Goal: Task Accomplishment & Management: Manage account settings

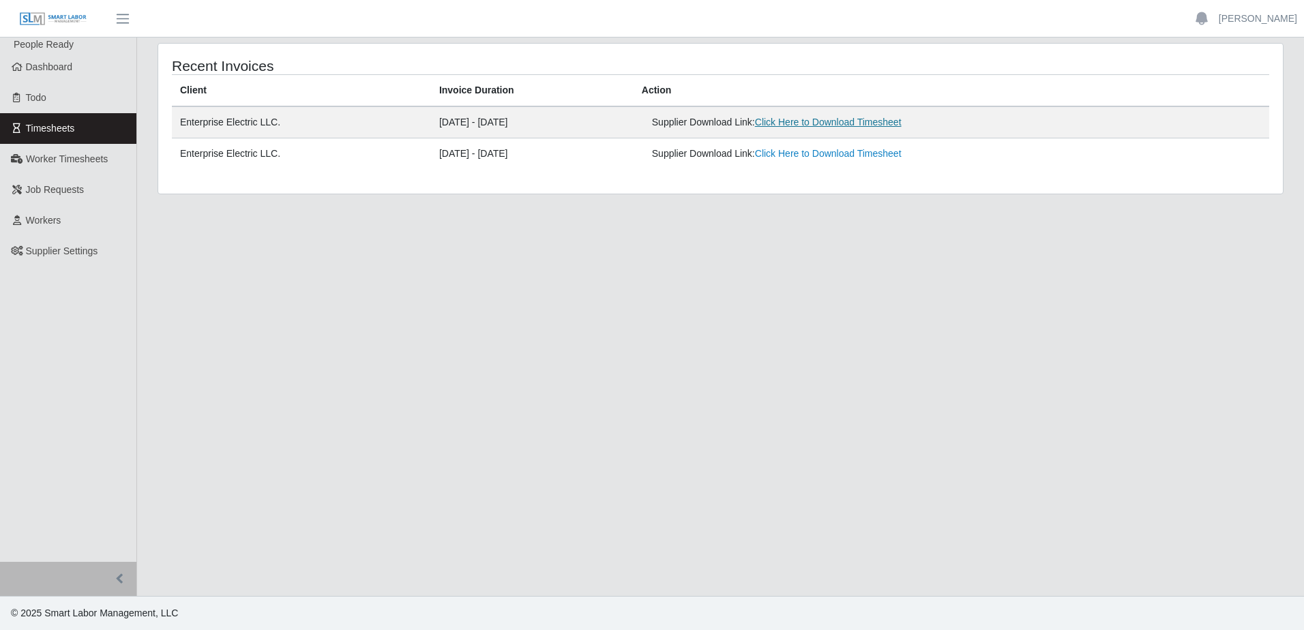
click at [891, 120] on link "Click Here to Download Timesheet" at bounding box center [828, 122] width 147 height 11
click at [40, 70] on span "Dashboard" at bounding box center [49, 66] width 47 height 11
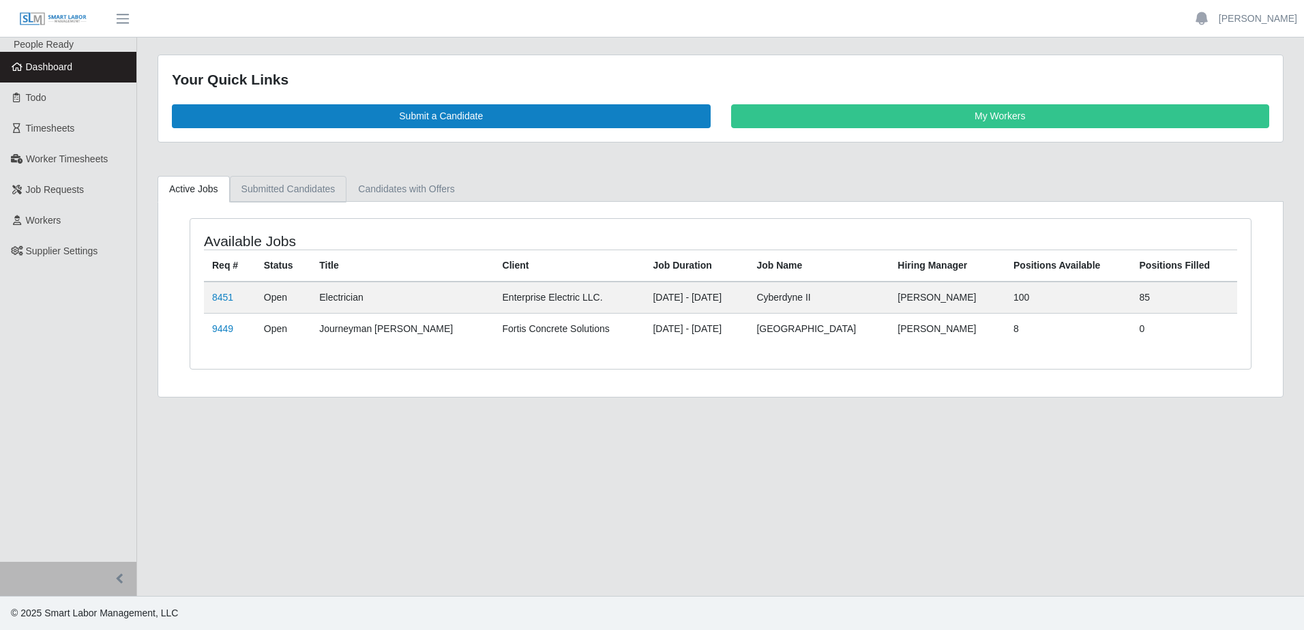
click at [286, 179] on link "Submitted Candidates" at bounding box center [288, 189] width 117 height 27
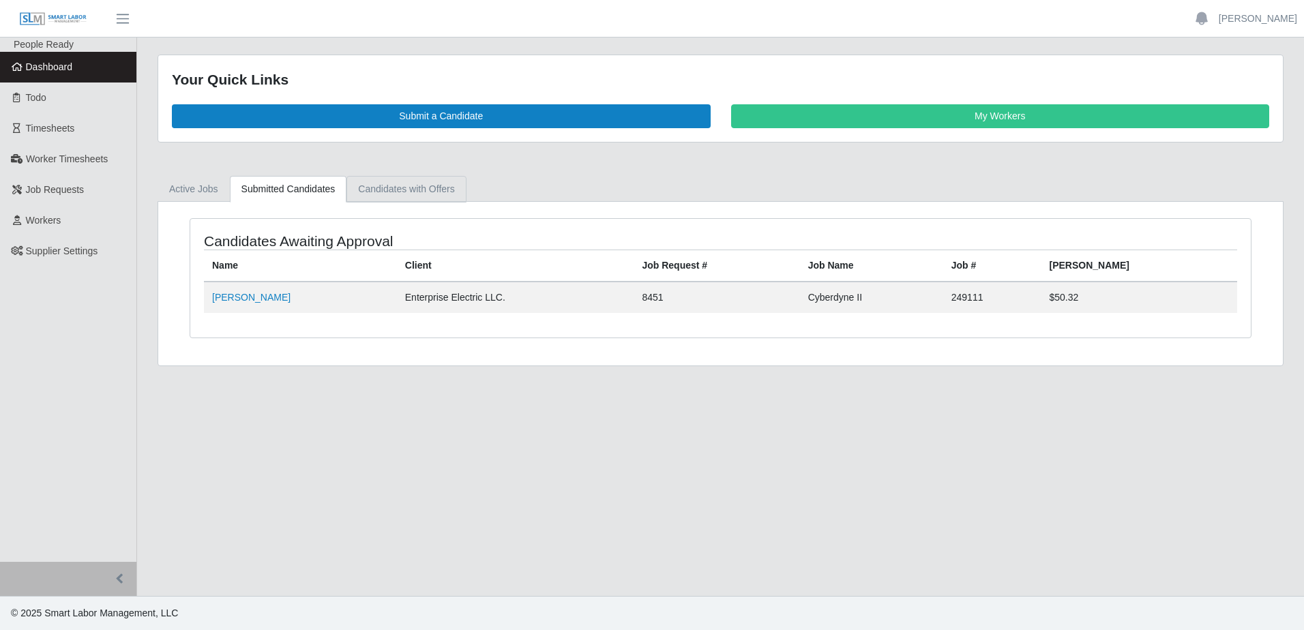
click at [393, 194] on link "Candidates with Offers" at bounding box center [405, 189] width 119 height 27
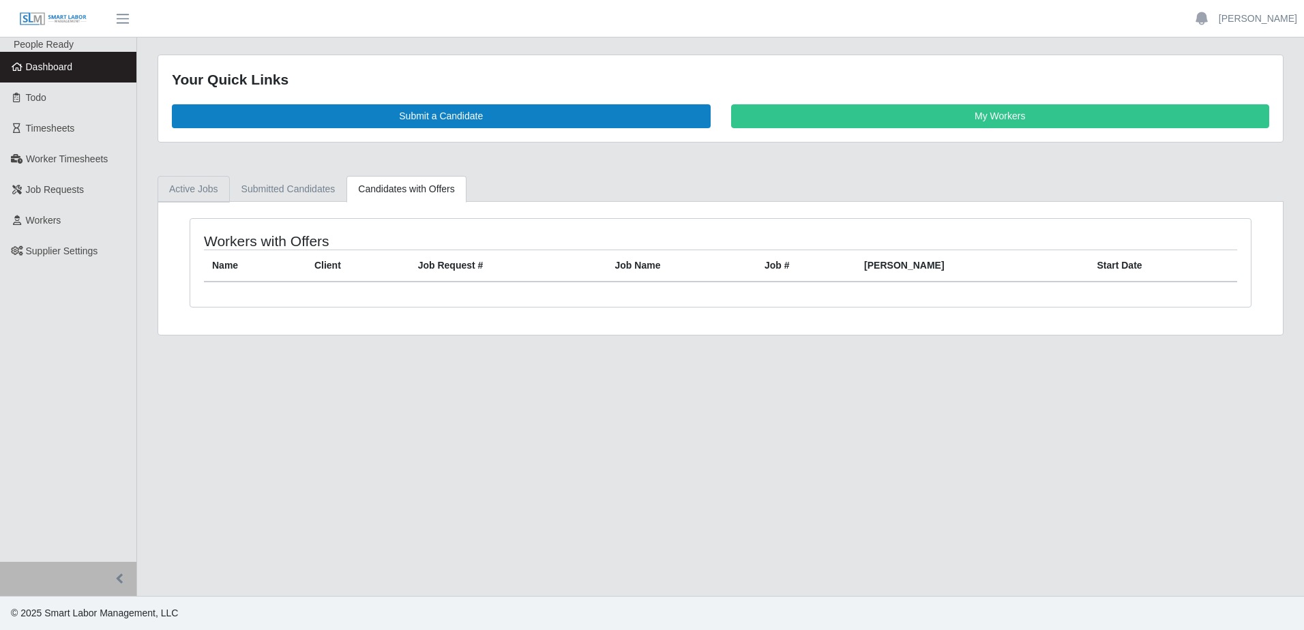
click at [184, 191] on link "Active Jobs" at bounding box center [194, 189] width 72 height 27
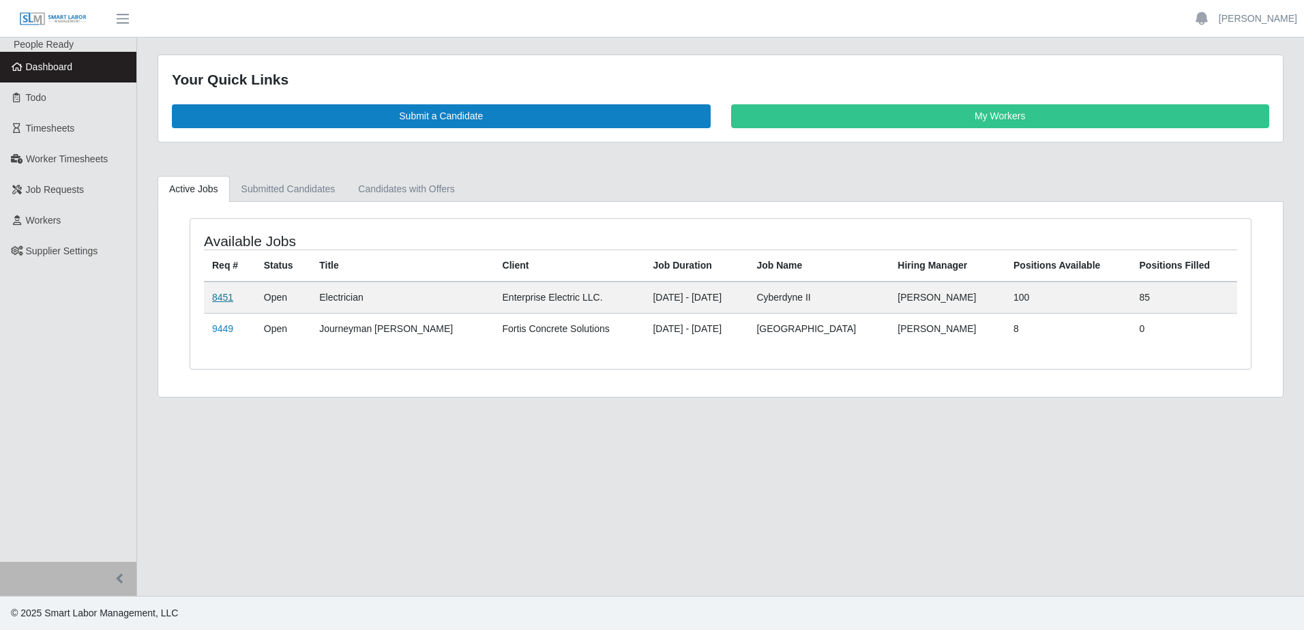
click at [221, 295] on link "8451" at bounding box center [222, 297] width 21 height 11
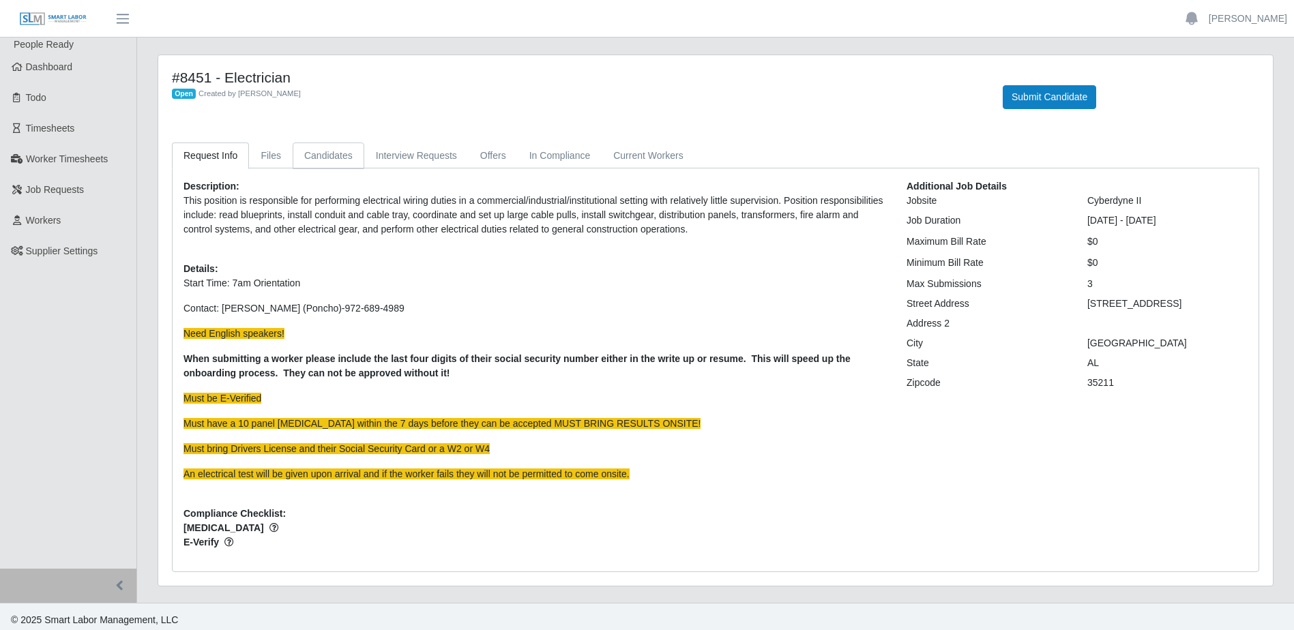
click at [331, 155] on link "Candidates" at bounding box center [329, 156] width 72 height 27
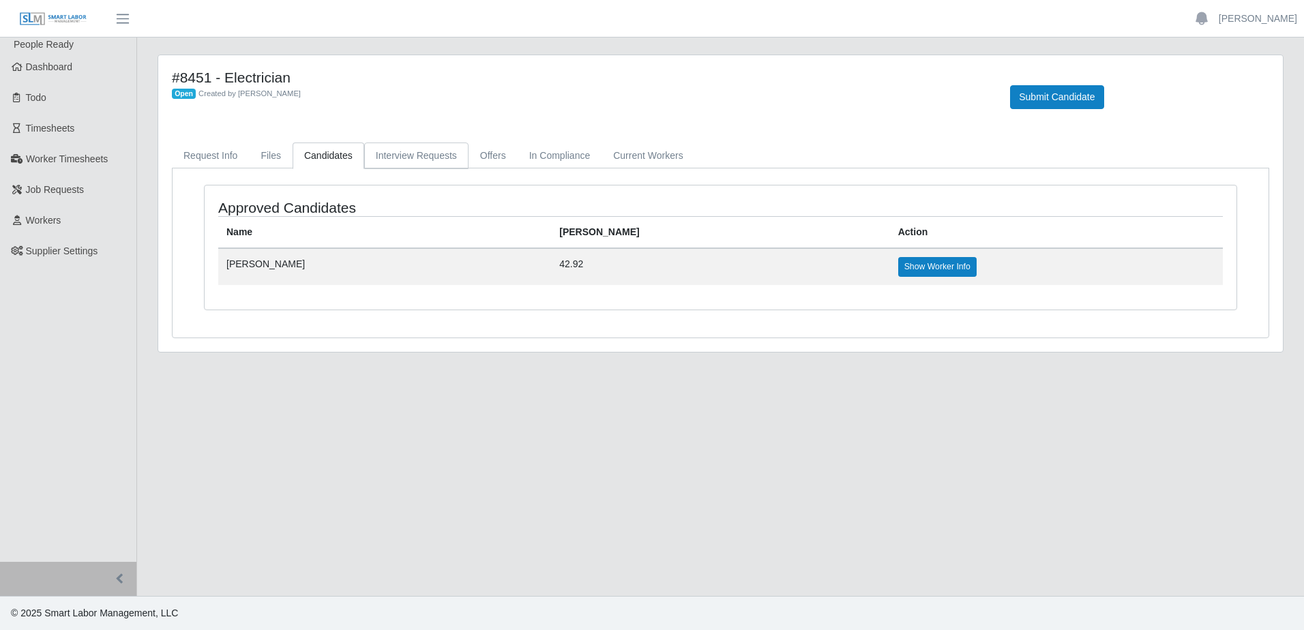
click at [393, 162] on link "Interview Requests" at bounding box center [416, 156] width 104 height 27
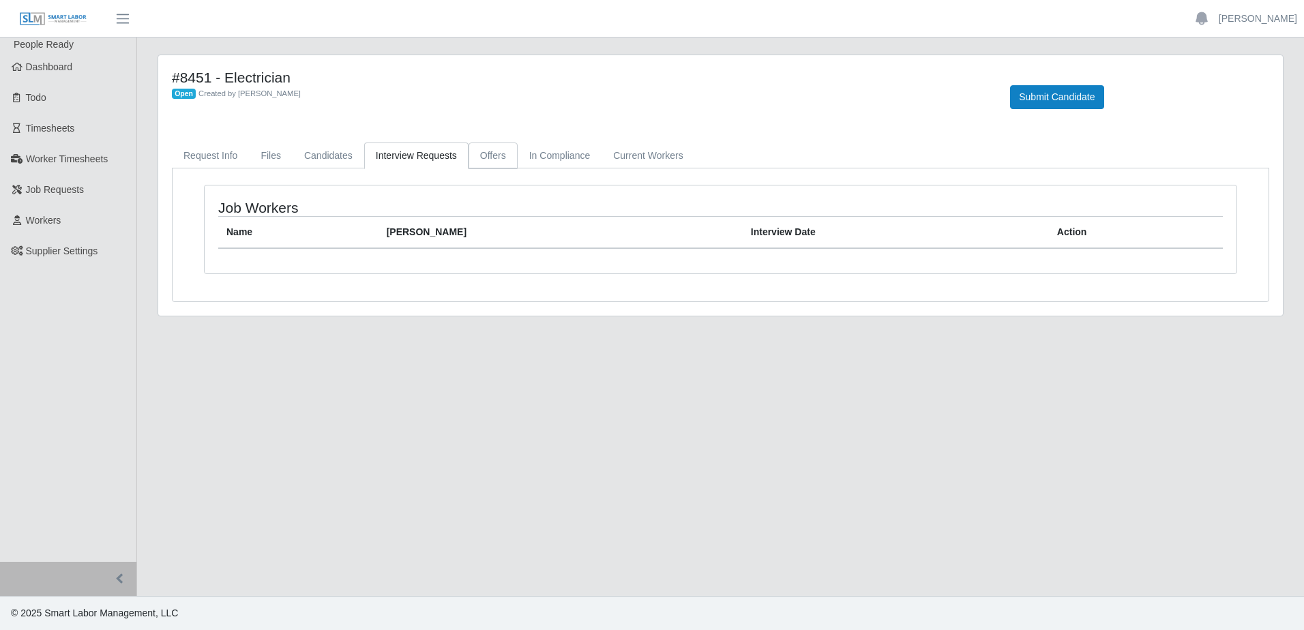
drag, startPoint x: 487, startPoint y: 156, endPoint x: 497, endPoint y: 152, distance: 11.0
click at [486, 158] on link "Offers" at bounding box center [492, 156] width 49 height 27
click at [567, 155] on link "In Compliance" at bounding box center [560, 156] width 85 height 27
click at [638, 155] on link "Current Workers" at bounding box center [647, 156] width 93 height 27
click at [324, 158] on link "Candidates" at bounding box center [329, 156] width 72 height 27
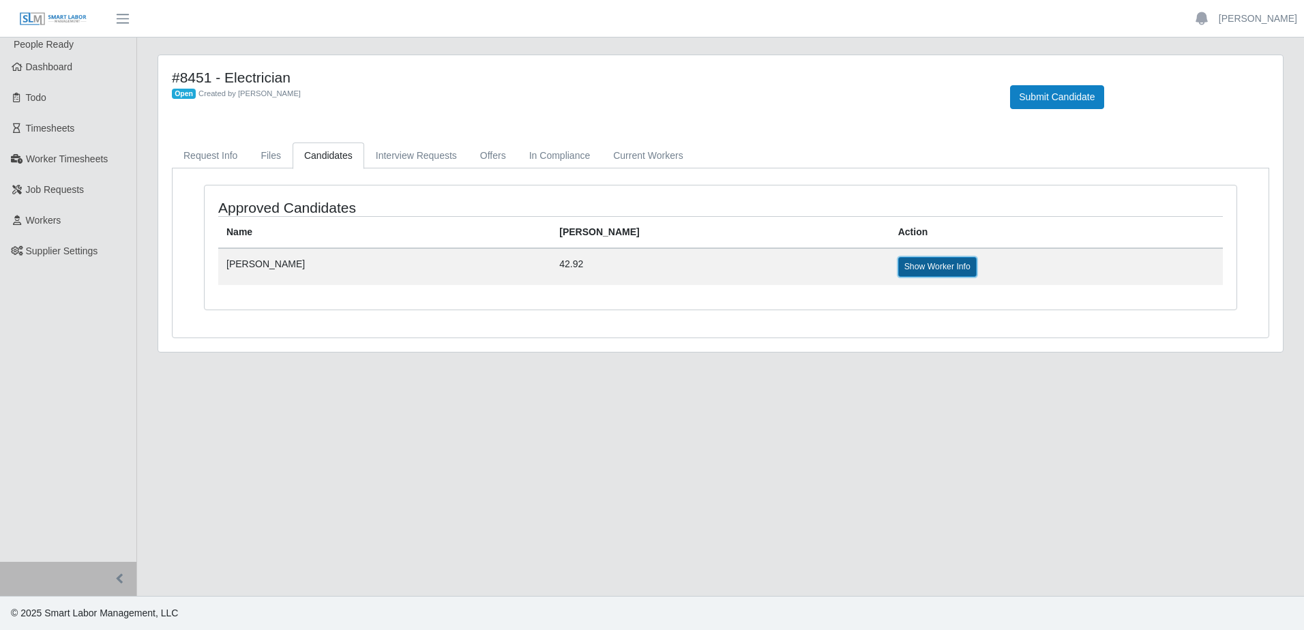
click at [898, 272] on link "Show Worker Info" at bounding box center [937, 266] width 78 height 19
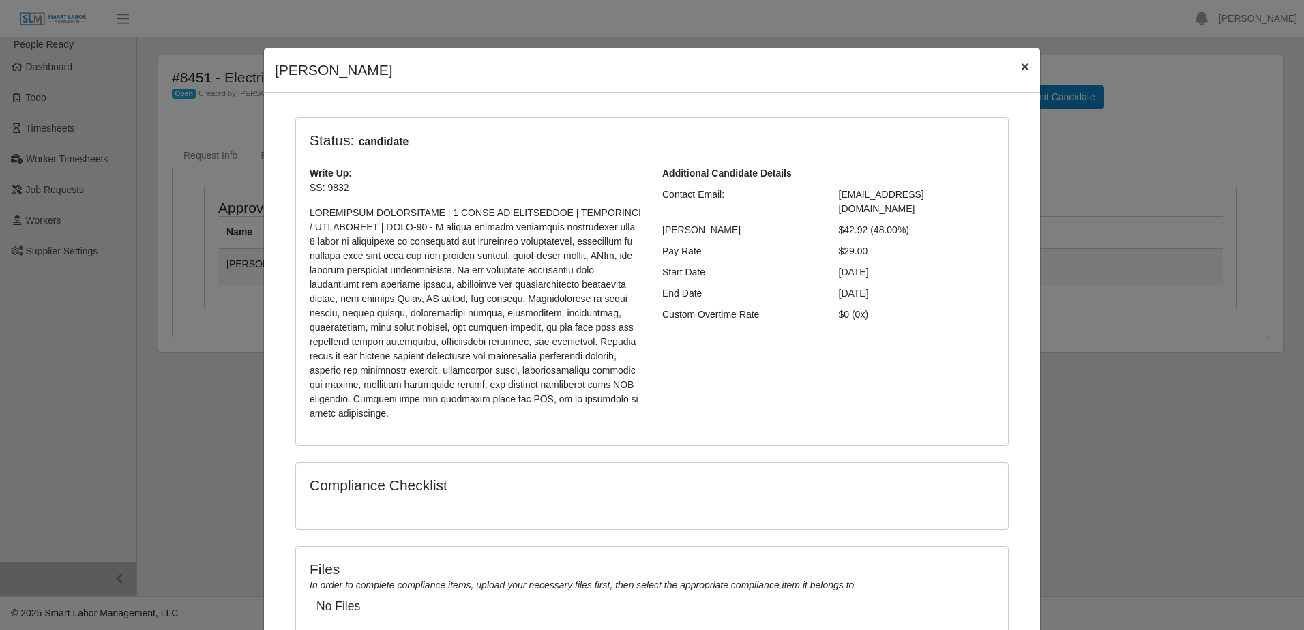
click at [1021, 70] on span "×" at bounding box center [1025, 67] width 8 height 16
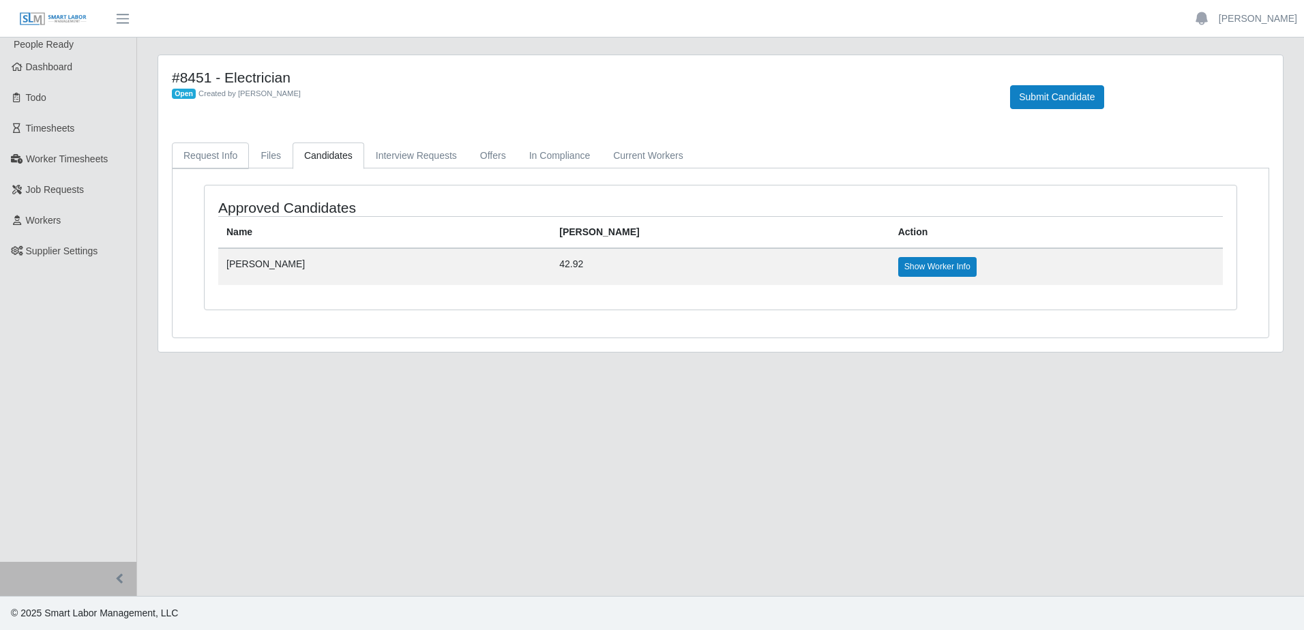
click at [196, 160] on link "Request Info" at bounding box center [210, 156] width 77 height 27
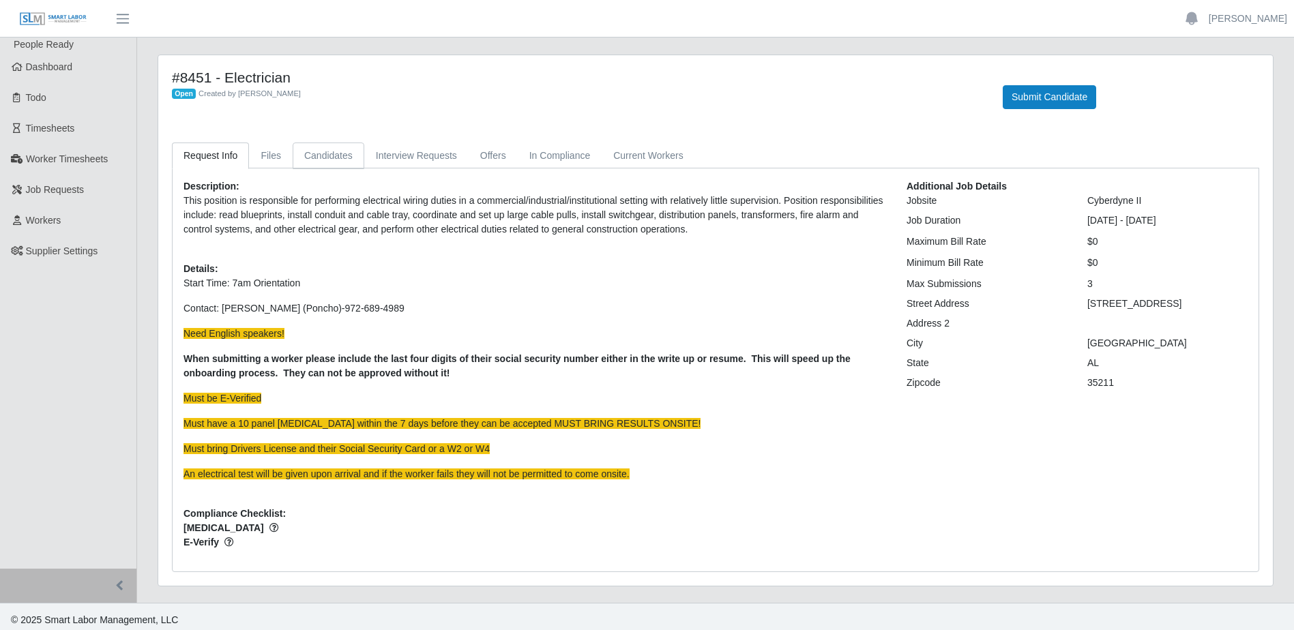
click at [329, 155] on link "Candidates" at bounding box center [329, 156] width 72 height 27
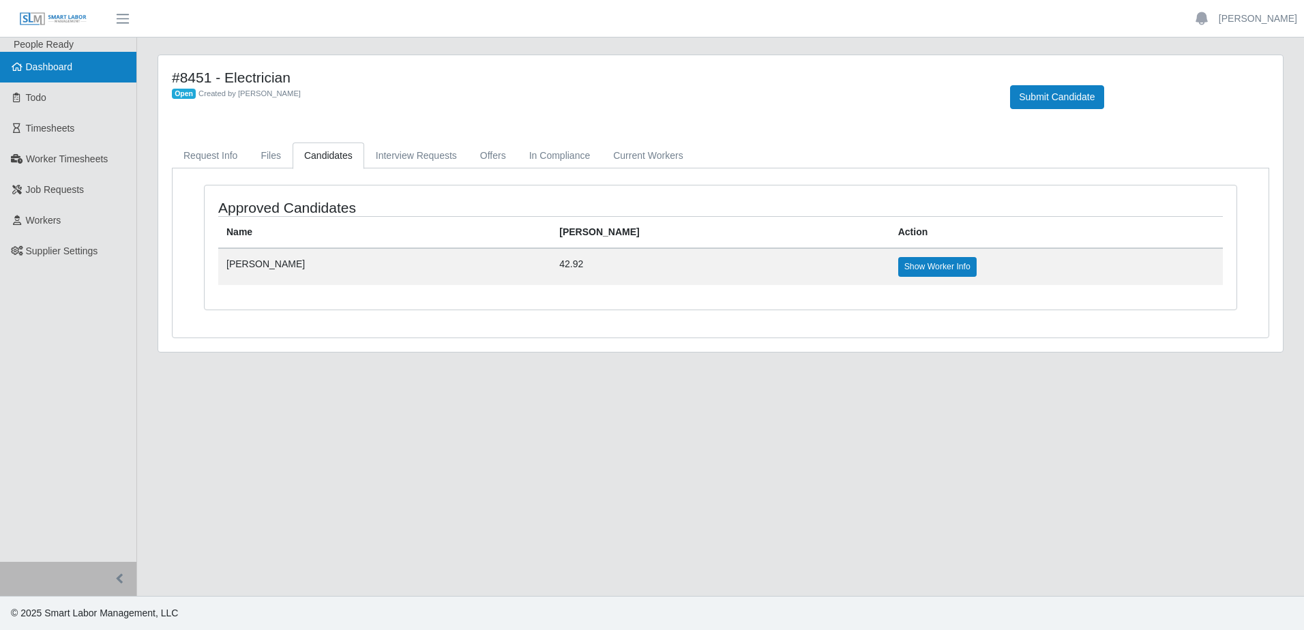
click at [65, 66] on span "Dashboard" at bounding box center [49, 66] width 47 height 11
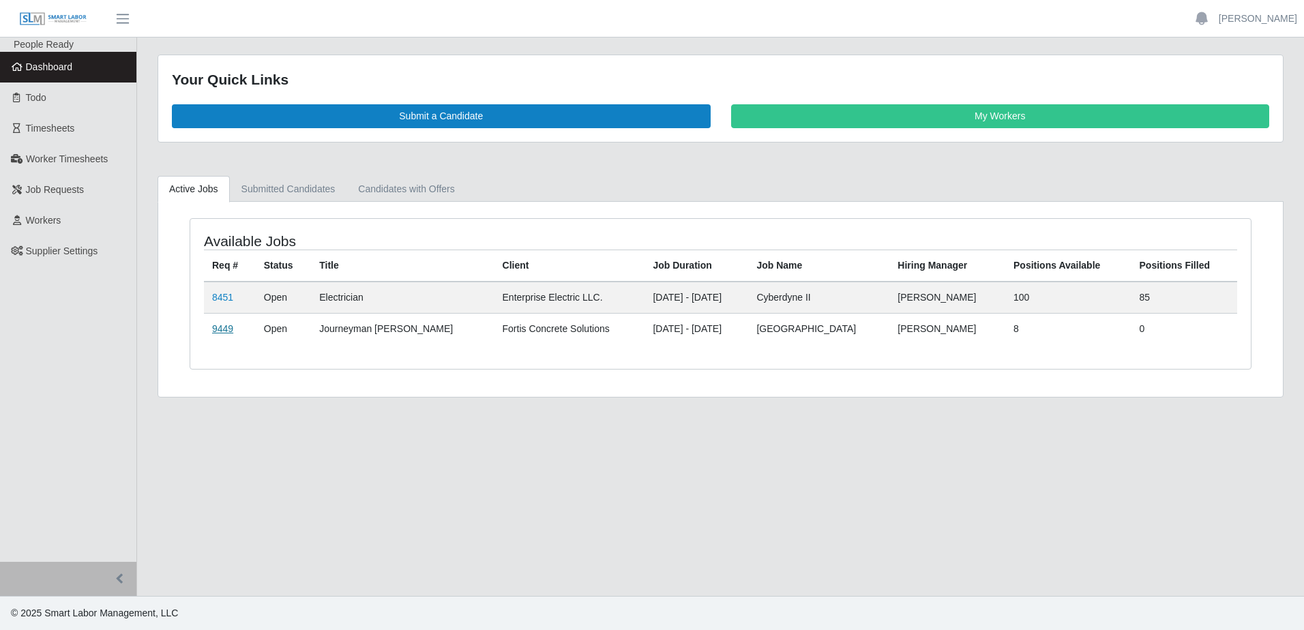
click at [218, 333] on link "9449" at bounding box center [222, 328] width 21 height 11
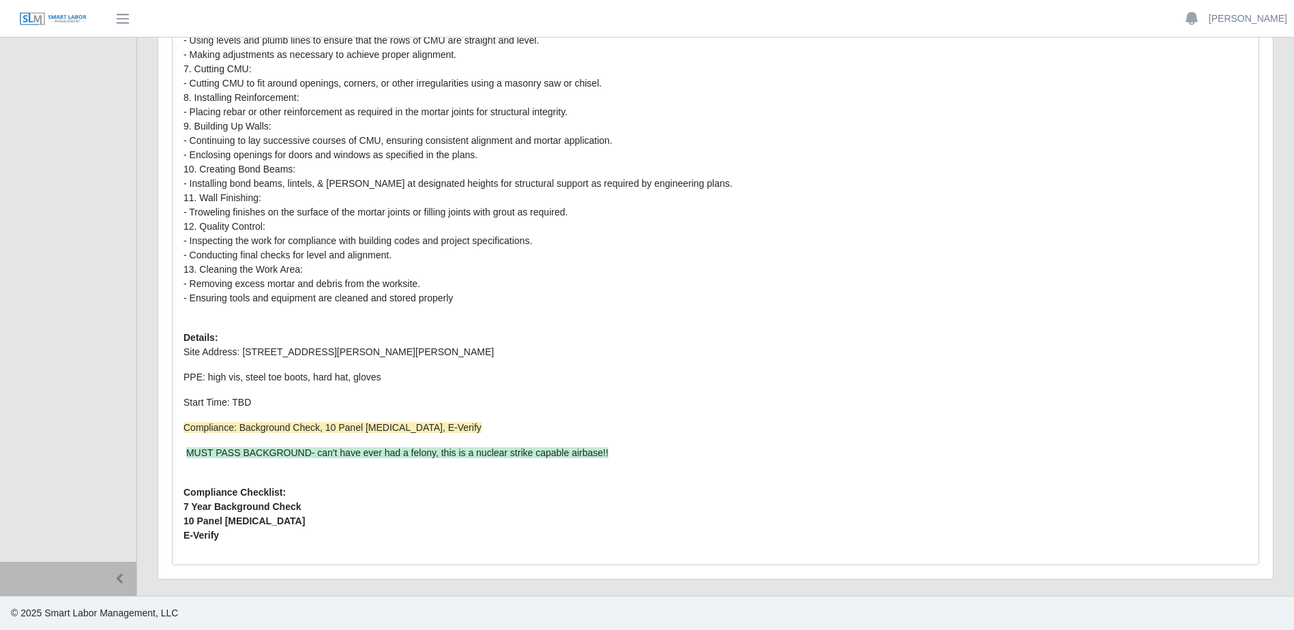
scroll to position [48, 0]
